Goal: Task Accomplishment & Management: Use online tool/utility

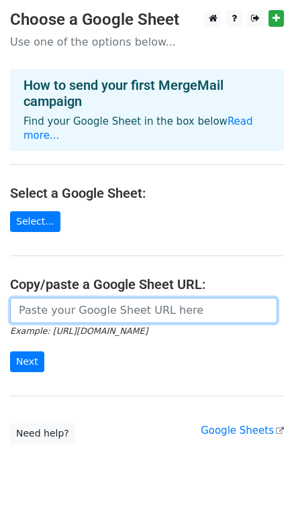
click at [109, 298] on input "url" at bounding box center [143, 310] width 267 height 25
paste input "https://docs.google.com/spreadsheets/d/1GMmv-SRzAKuGZsr0BvGIkf29IwmvZiGRCgCROCy…"
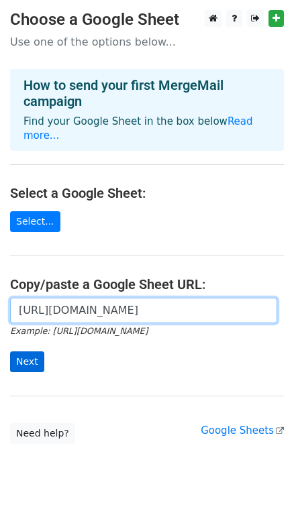
type input "https://docs.google.com/spreadsheets/d/1GMmv-SRzAKuGZsr0BvGIkf29IwmvZiGRCgCROCy…"
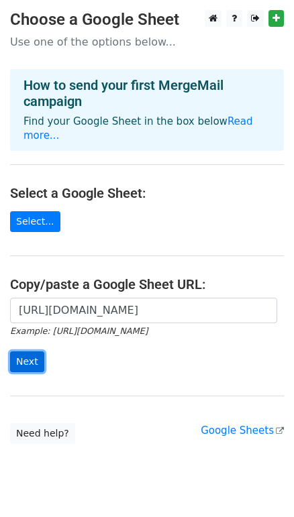
click at [32, 351] on input "Next" at bounding box center [27, 361] width 34 height 21
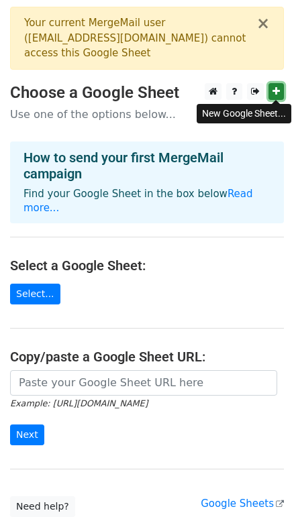
click at [276, 91] on icon at bounding box center [275, 90] width 7 height 9
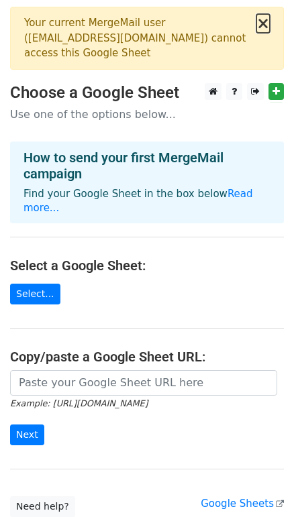
click at [264, 23] on button "×" at bounding box center [262, 23] width 13 height 16
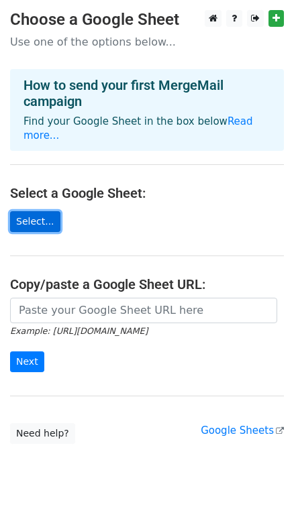
click at [40, 211] on link "Select..." at bounding box center [35, 221] width 50 height 21
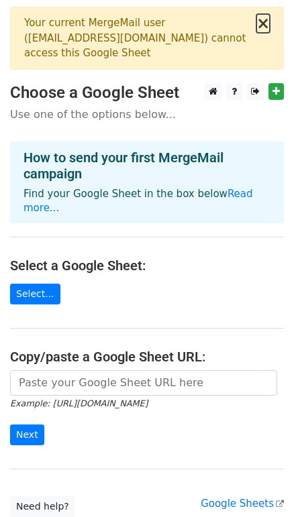
click at [262, 22] on button "×" at bounding box center [262, 23] width 13 height 16
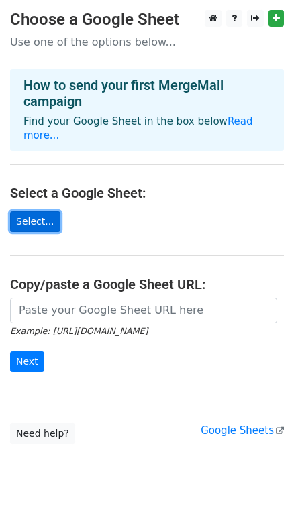
click at [42, 211] on link "Select..." at bounding box center [35, 221] width 50 height 21
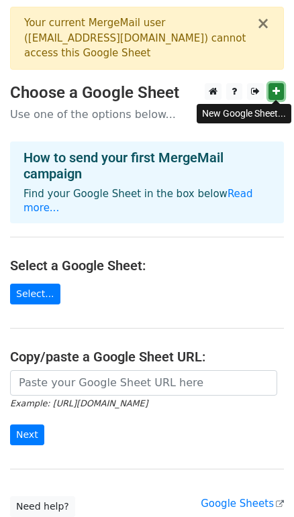
click at [276, 95] on icon at bounding box center [275, 90] width 7 height 9
click at [265, 25] on button "×" at bounding box center [262, 23] width 13 height 16
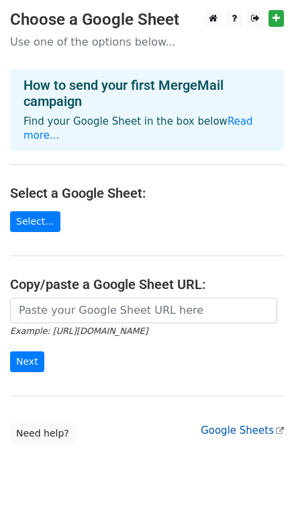
click at [225, 424] on link "Google Sheets" at bounding box center [241, 430] width 83 height 12
click at [216, 119] on link "Read more..." at bounding box center [137, 128] width 229 height 26
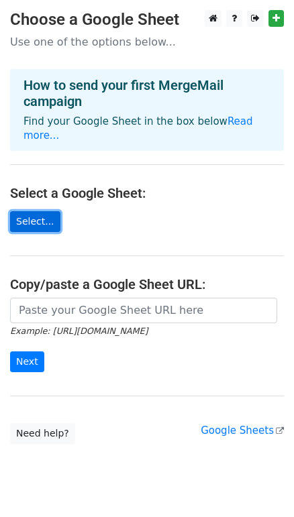
click at [42, 211] on link "Select..." at bounding box center [35, 221] width 50 height 21
click at [43, 211] on link "Select..." at bounding box center [35, 221] width 50 height 21
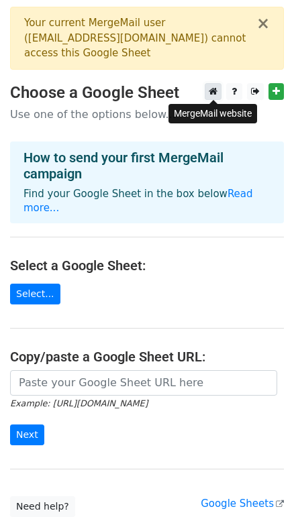
click at [215, 90] on icon at bounding box center [213, 90] width 9 height 9
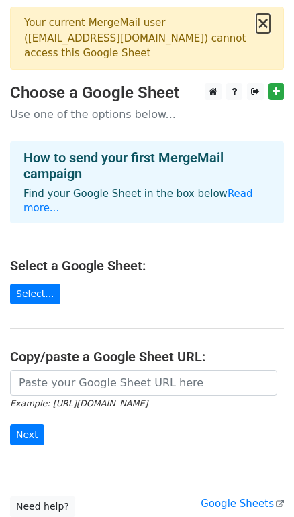
click at [267, 21] on button "×" at bounding box center [262, 23] width 13 height 16
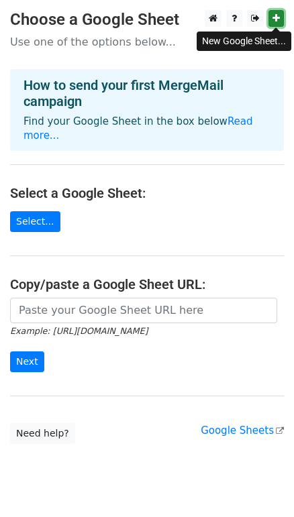
click at [276, 19] on icon at bounding box center [275, 17] width 7 height 9
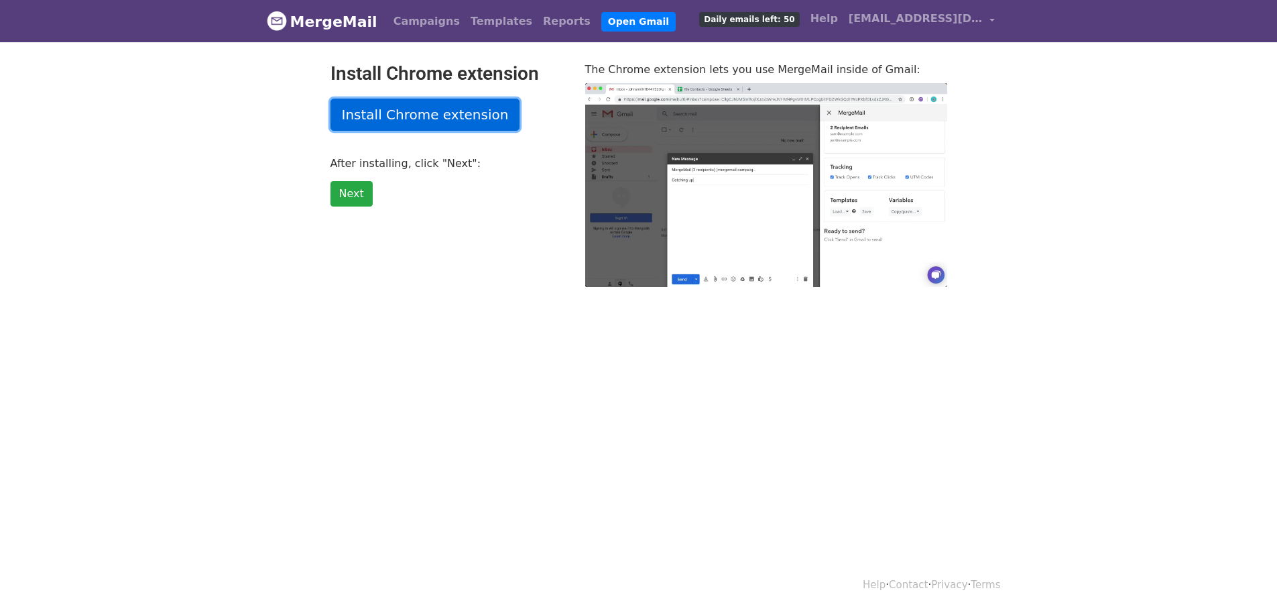
click at [463, 111] on link "Install Chrome extension" at bounding box center [426, 115] width 190 height 32
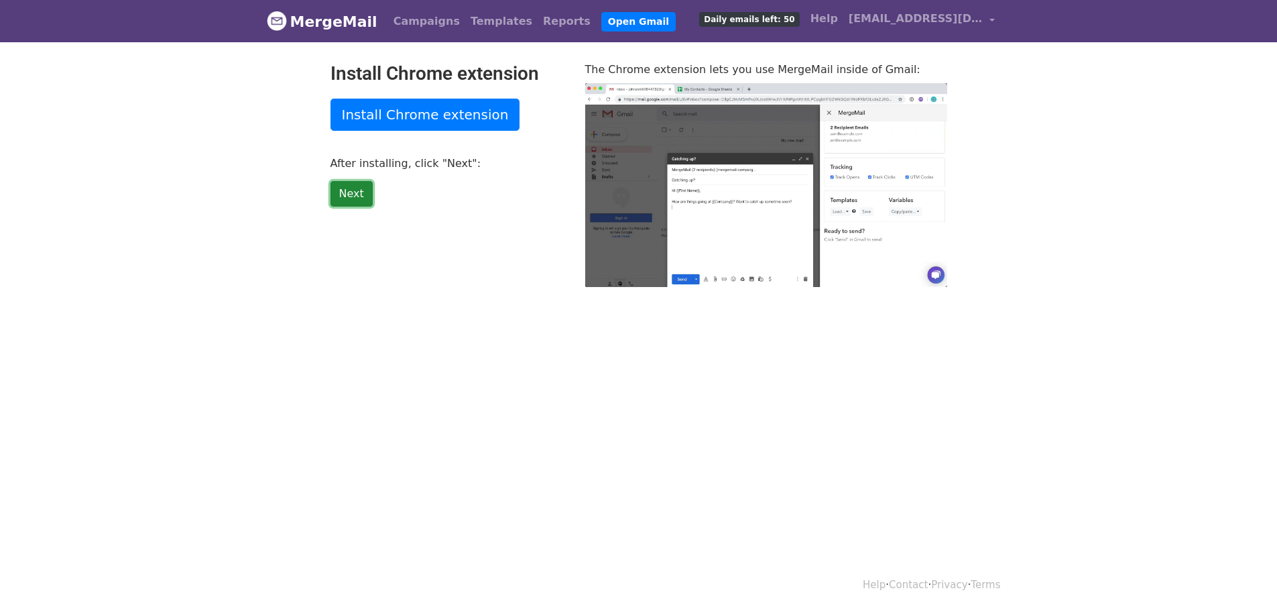
click at [359, 186] on link "Next" at bounding box center [352, 193] width 42 height 25
type input "42.41"
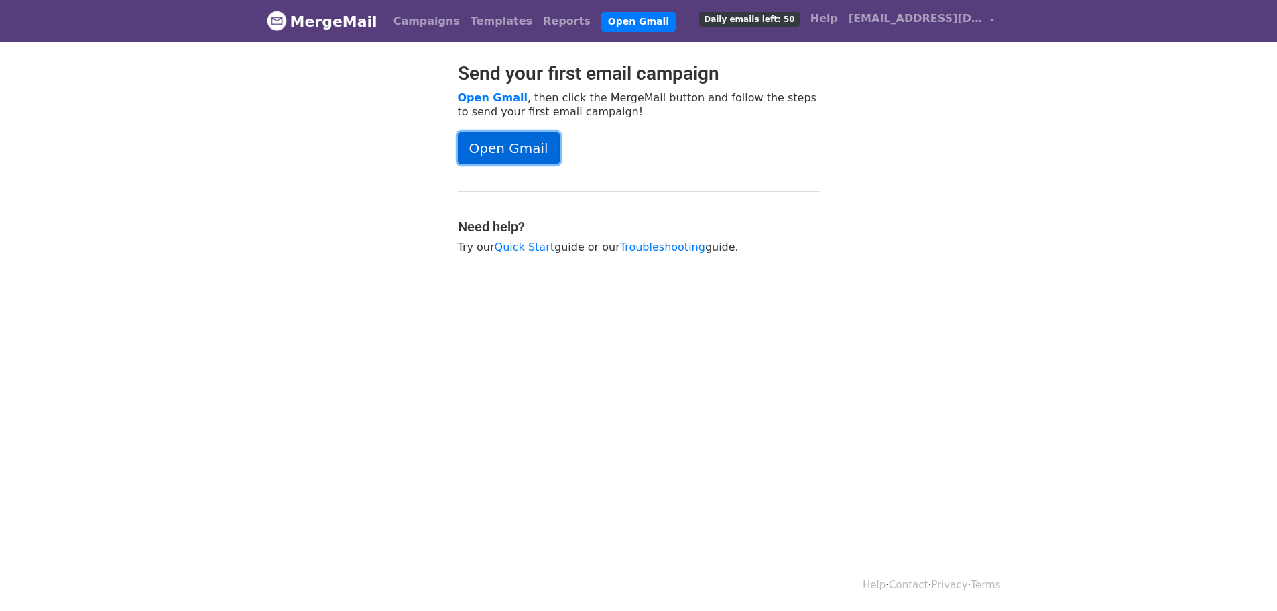
click at [530, 155] on link "Open Gmail" at bounding box center [509, 148] width 102 height 32
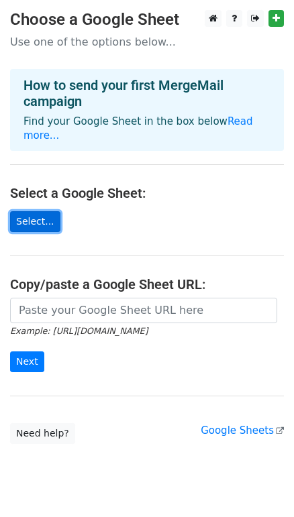
click at [30, 215] on link "Select..." at bounding box center [35, 221] width 50 height 21
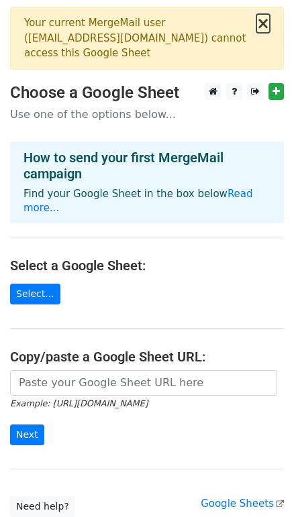
click at [264, 25] on button "×" at bounding box center [262, 23] width 13 height 16
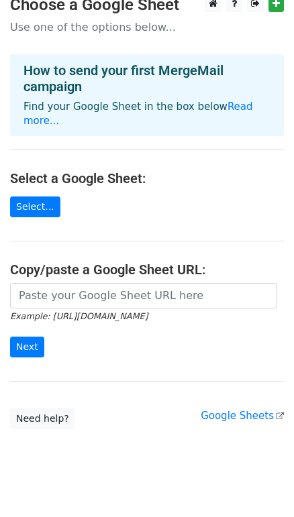
scroll to position [19, 0]
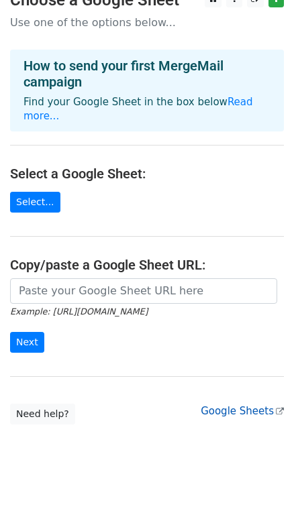
click at [230, 405] on link "Google Sheets" at bounding box center [241, 411] width 83 height 12
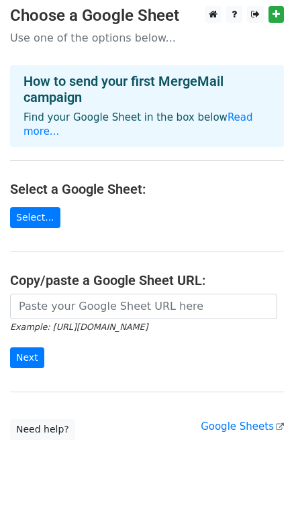
scroll to position [0, 0]
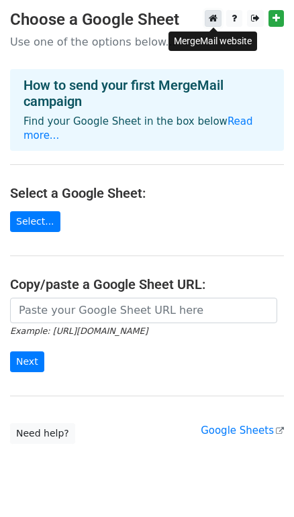
click at [211, 19] on icon at bounding box center [213, 17] width 9 height 9
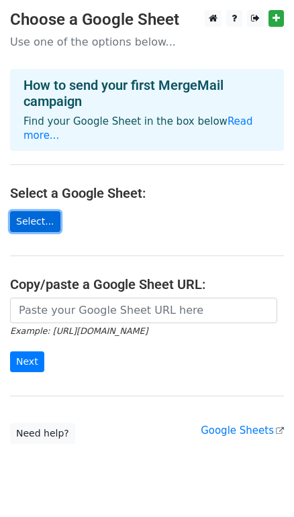
click at [25, 211] on link "Select..." at bounding box center [35, 221] width 50 height 21
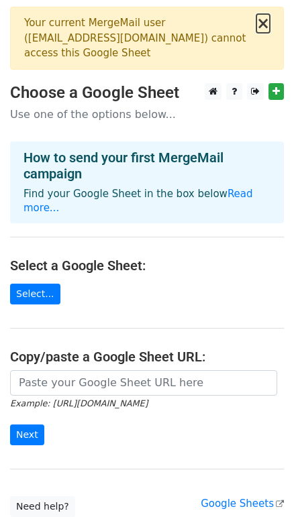
click at [262, 25] on button "×" at bounding box center [262, 23] width 13 height 16
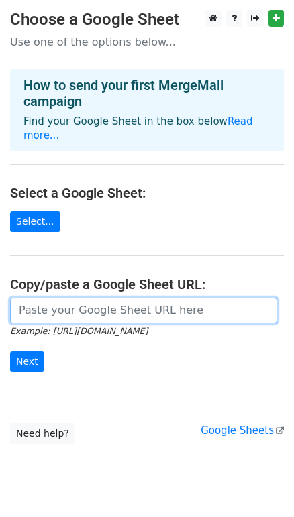
click at [44, 303] on input "url" at bounding box center [143, 310] width 267 height 25
click at [133, 299] on input "url" at bounding box center [143, 310] width 267 height 25
paste input "https://docs.google.com/spreadsheets/d/1GMmv-SRzAKuGZsr0BvGIkf29IwmvZiGRCgCROCy…"
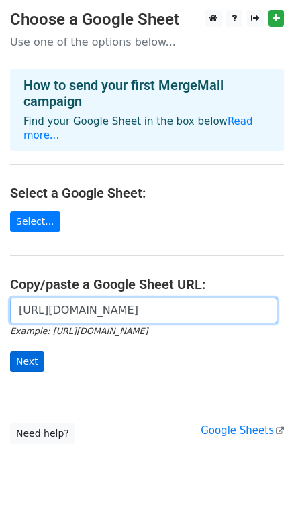
type input "https://docs.google.com/spreadsheets/d/1GMmv-SRzAKuGZsr0BvGIkf29IwmvZiGRCgCROCy…"
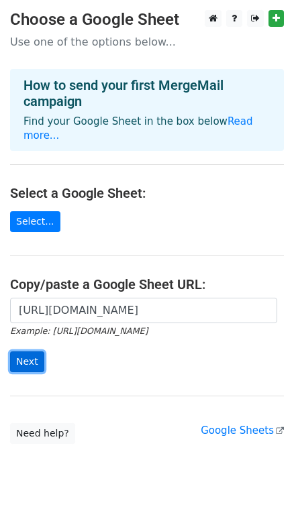
click at [30, 351] on input "Next" at bounding box center [27, 361] width 34 height 21
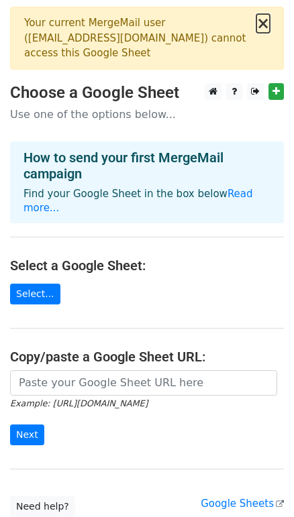
click at [262, 23] on button "×" at bounding box center [262, 23] width 13 height 16
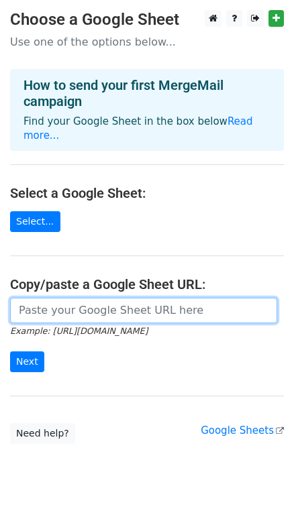
click at [62, 298] on input "url" at bounding box center [143, 310] width 267 height 25
paste input "https://docs.google.com/spreadsheets/d/1GMmv-SRzAKuGZsr0BvGIkf29IwmvZiGRCgCROCy…"
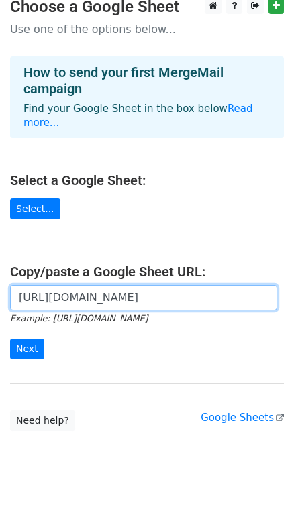
scroll to position [19, 0]
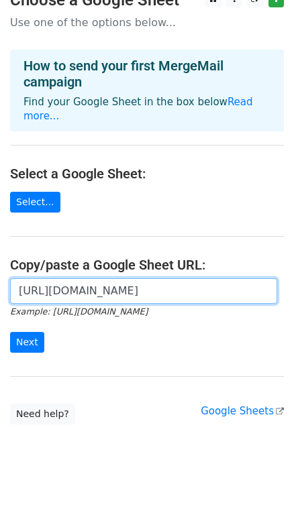
type input "https://docs.google.com/spreadsheets/d/1GMmv-SRzAKuGZsr0BvGIkf29IwmvZiGRCgCROCy…"
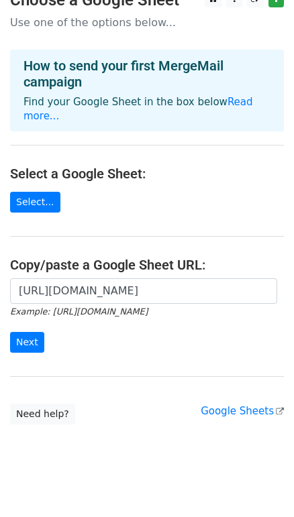
click at [3, 323] on div "https://docs.google.com/spreadsheets/d/1GMmv-SRzAKuGZsr0BvGIkf29IwmvZiGRCgCROCy…" at bounding box center [147, 322] width 294 height 89
click at [28, 332] on input "Next" at bounding box center [27, 342] width 34 height 21
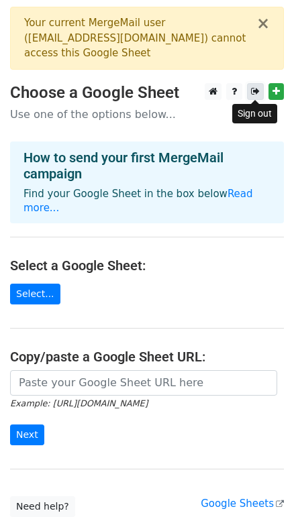
click at [262, 91] on link at bounding box center [255, 91] width 17 height 17
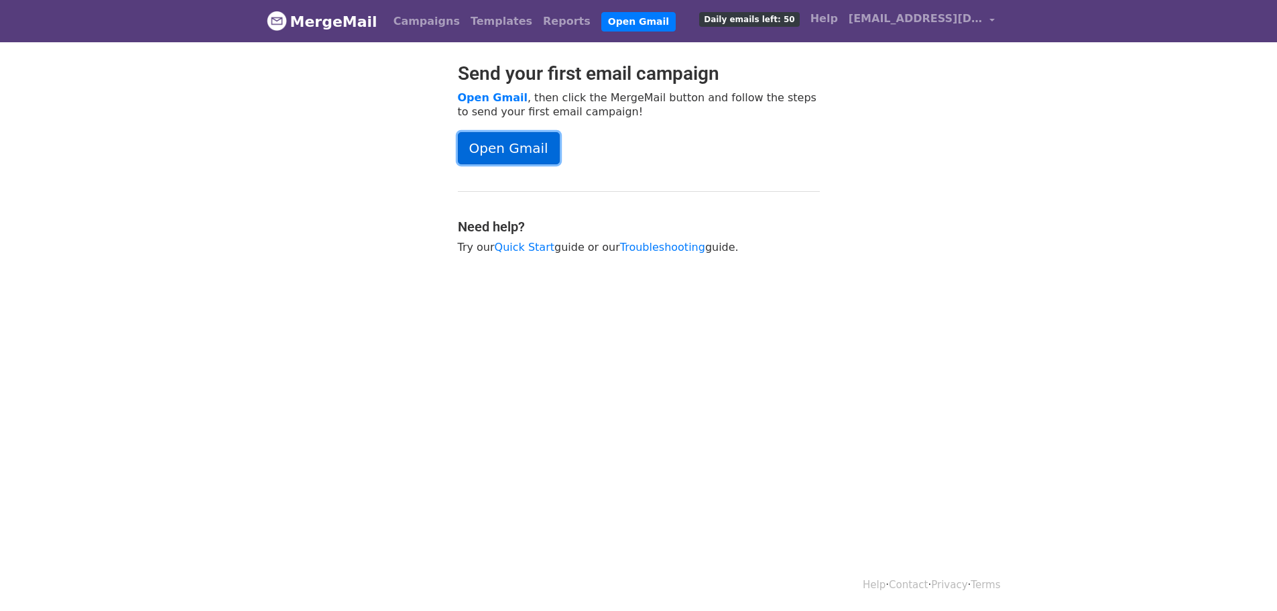
click at [525, 147] on link "Open Gmail" at bounding box center [509, 148] width 102 height 32
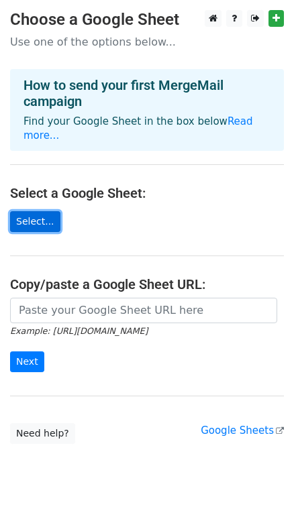
click at [27, 211] on link "Select..." at bounding box center [35, 221] width 50 height 21
click at [41, 211] on link "Select..." at bounding box center [35, 221] width 50 height 21
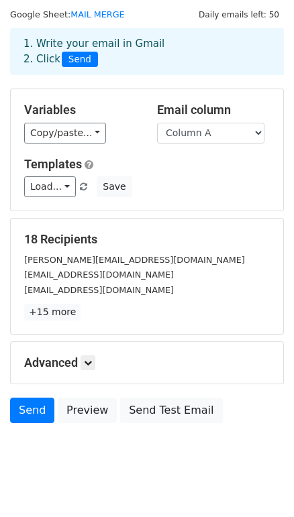
scroll to position [57, 0]
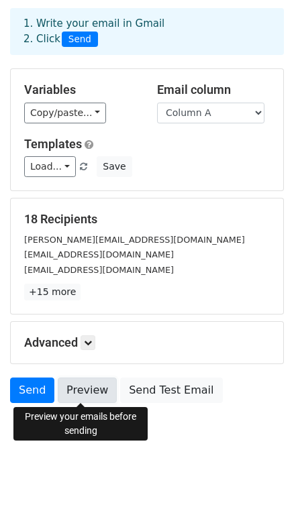
click at [86, 393] on link "Preview" at bounding box center [87, 390] width 59 height 25
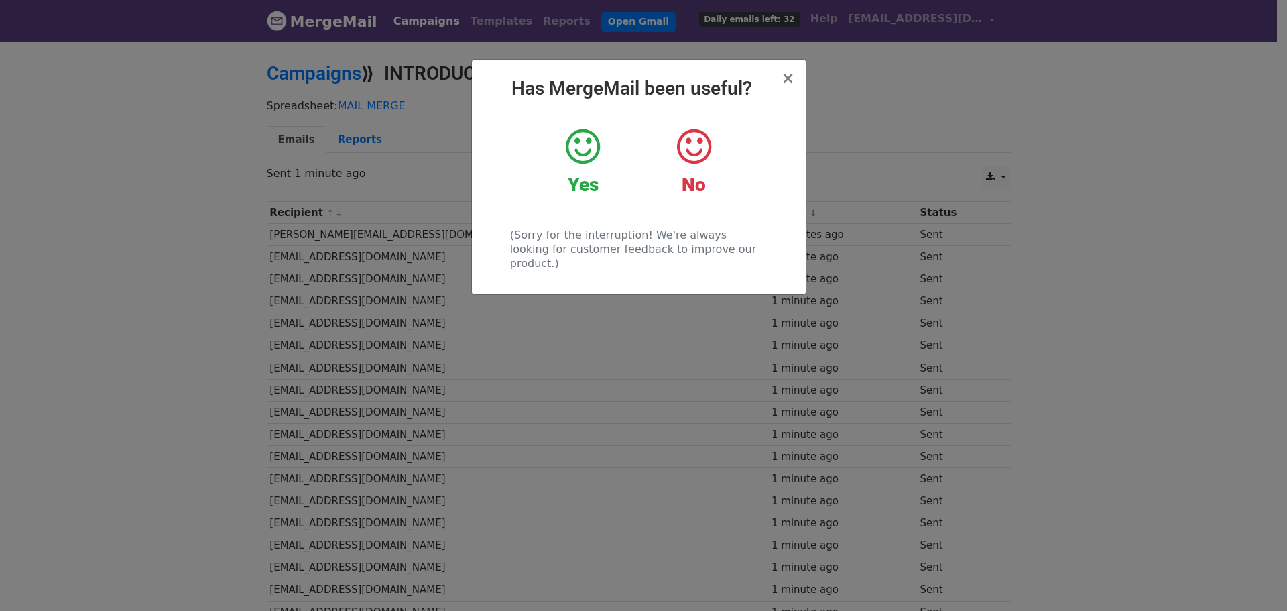
click at [587, 151] on icon at bounding box center [583, 147] width 34 height 40
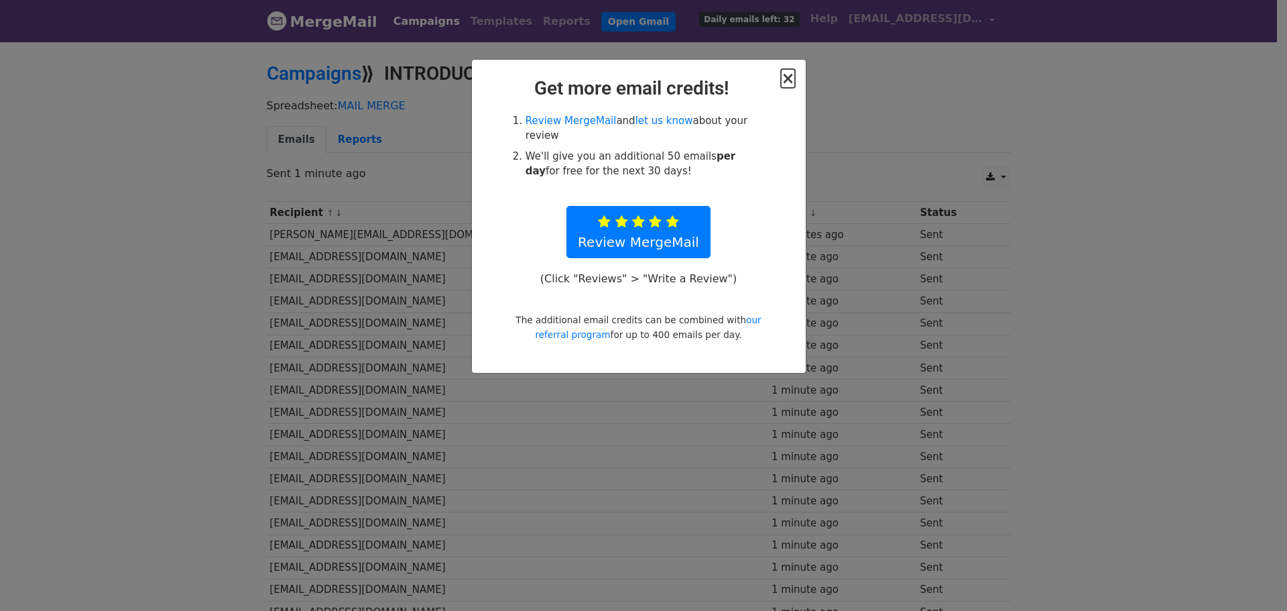
click at [790, 77] on span "×" at bounding box center [787, 78] width 13 height 19
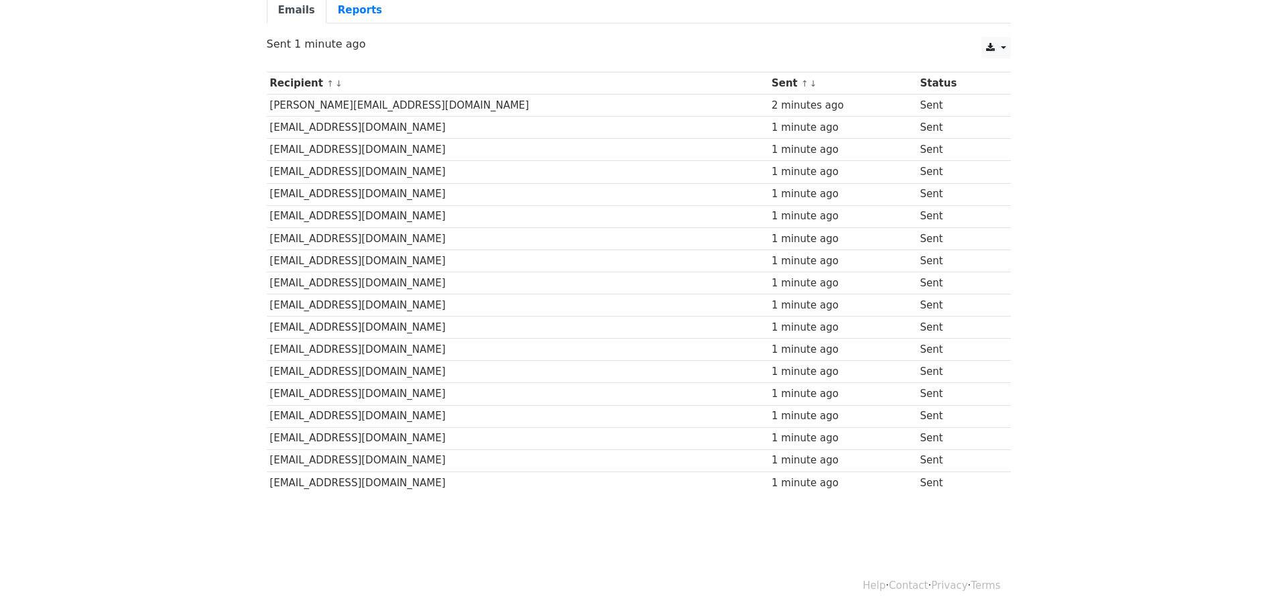
scroll to position [131, 0]
click at [152, 246] on body "MergeMail Campaigns Templates Reports Open Gmail Daily emails left: 32 Help cur…" at bounding box center [638, 212] width 1277 height 687
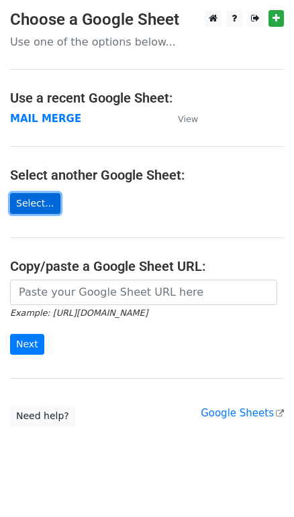
click at [28, 203] on link "Select..." at bounding box center [35, 203] width 50 height 21
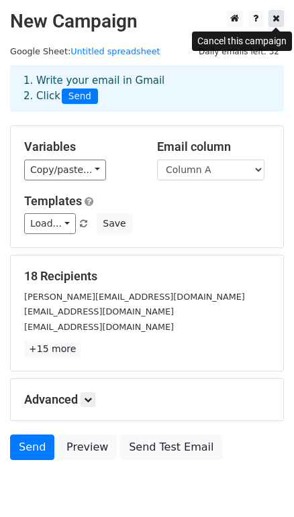
click at [276, 19] on icon at bounding box center [275, 17] width 7 height 9
